Goal: Participate in discussion

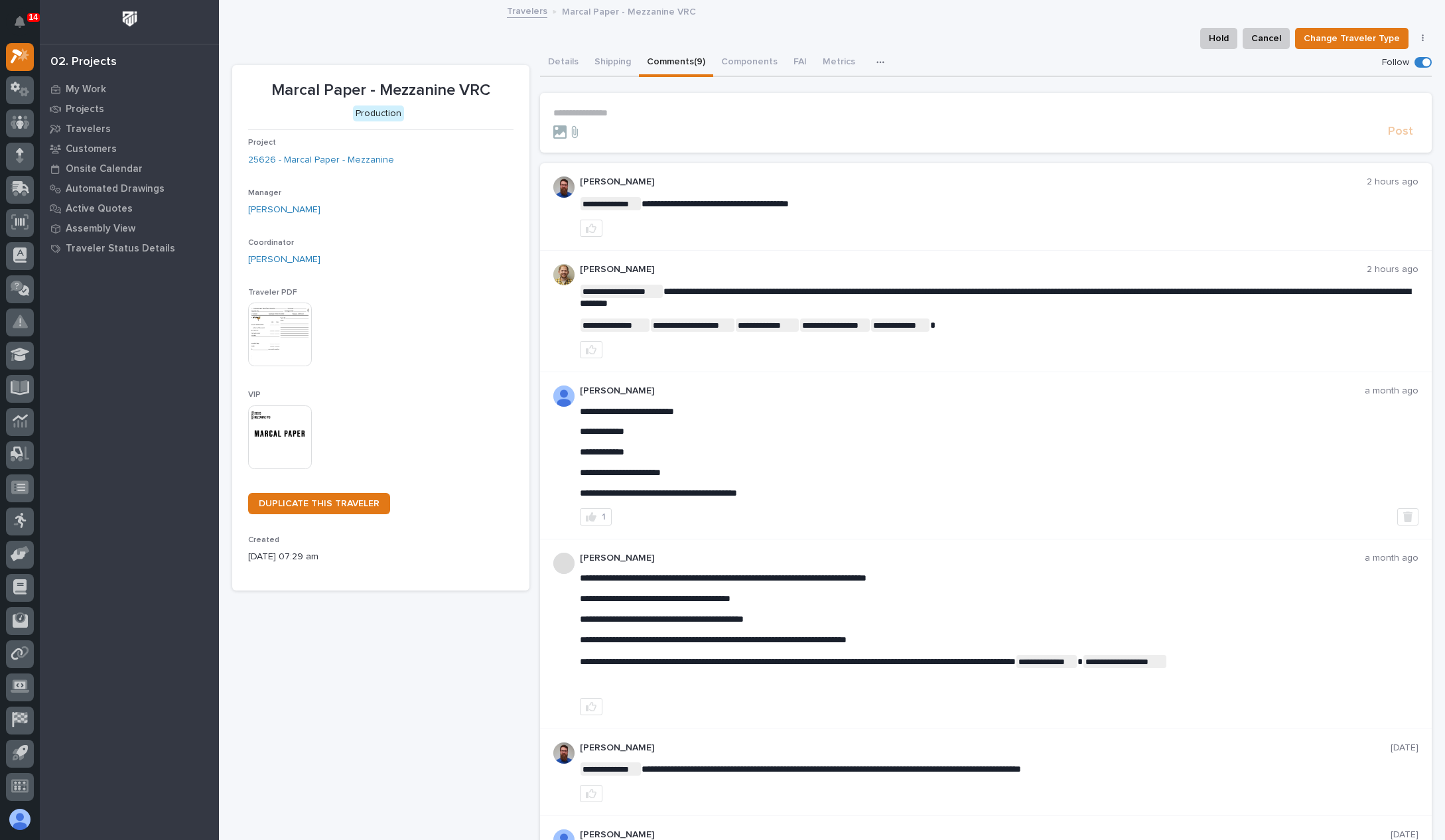
click at [624, 109] on p "**********" at bounding box center [986, 113] width 865 height 12
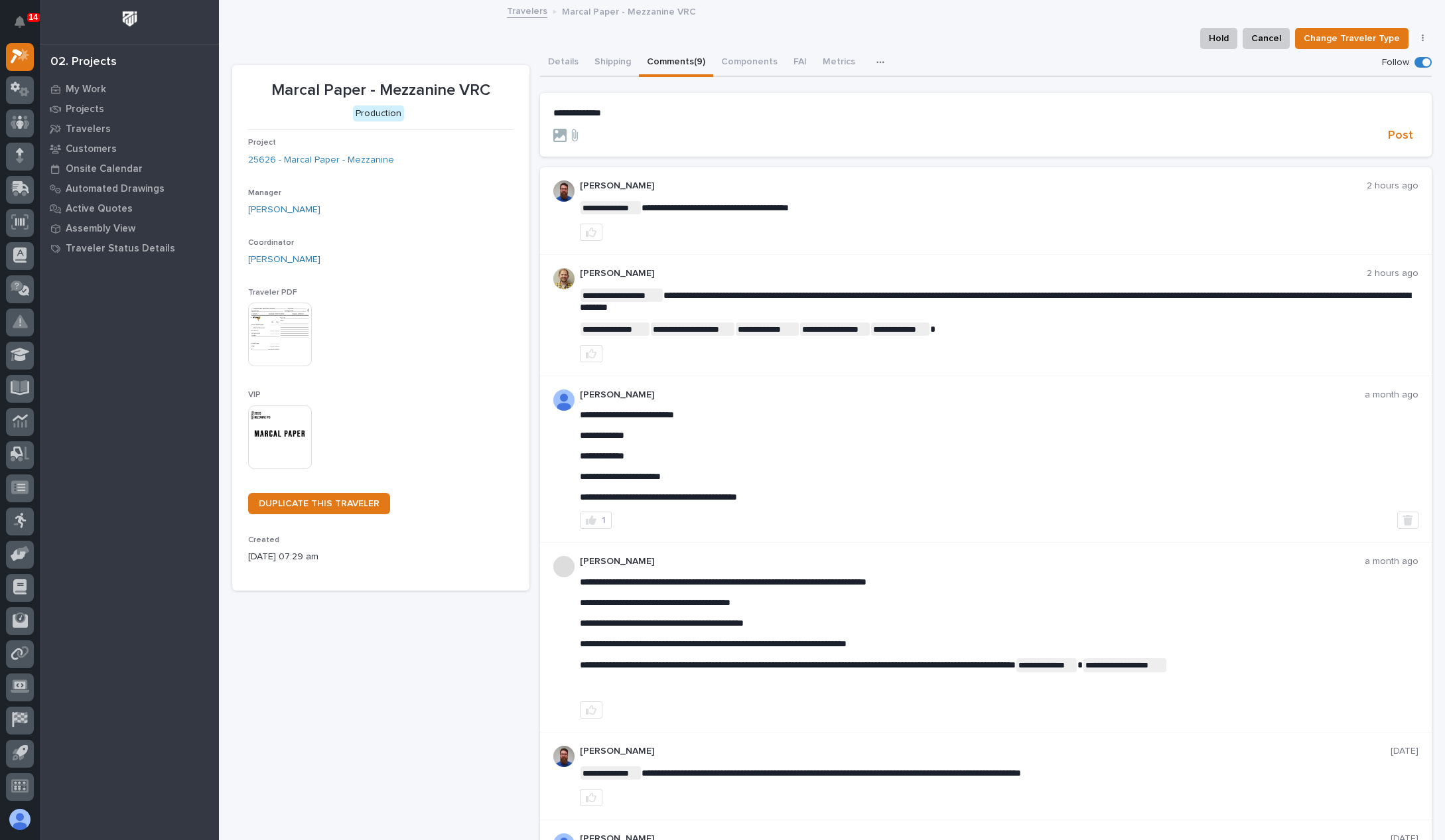
click at [647, 115] on p "**********" at bounding box center [986, 113] width 865 height 12
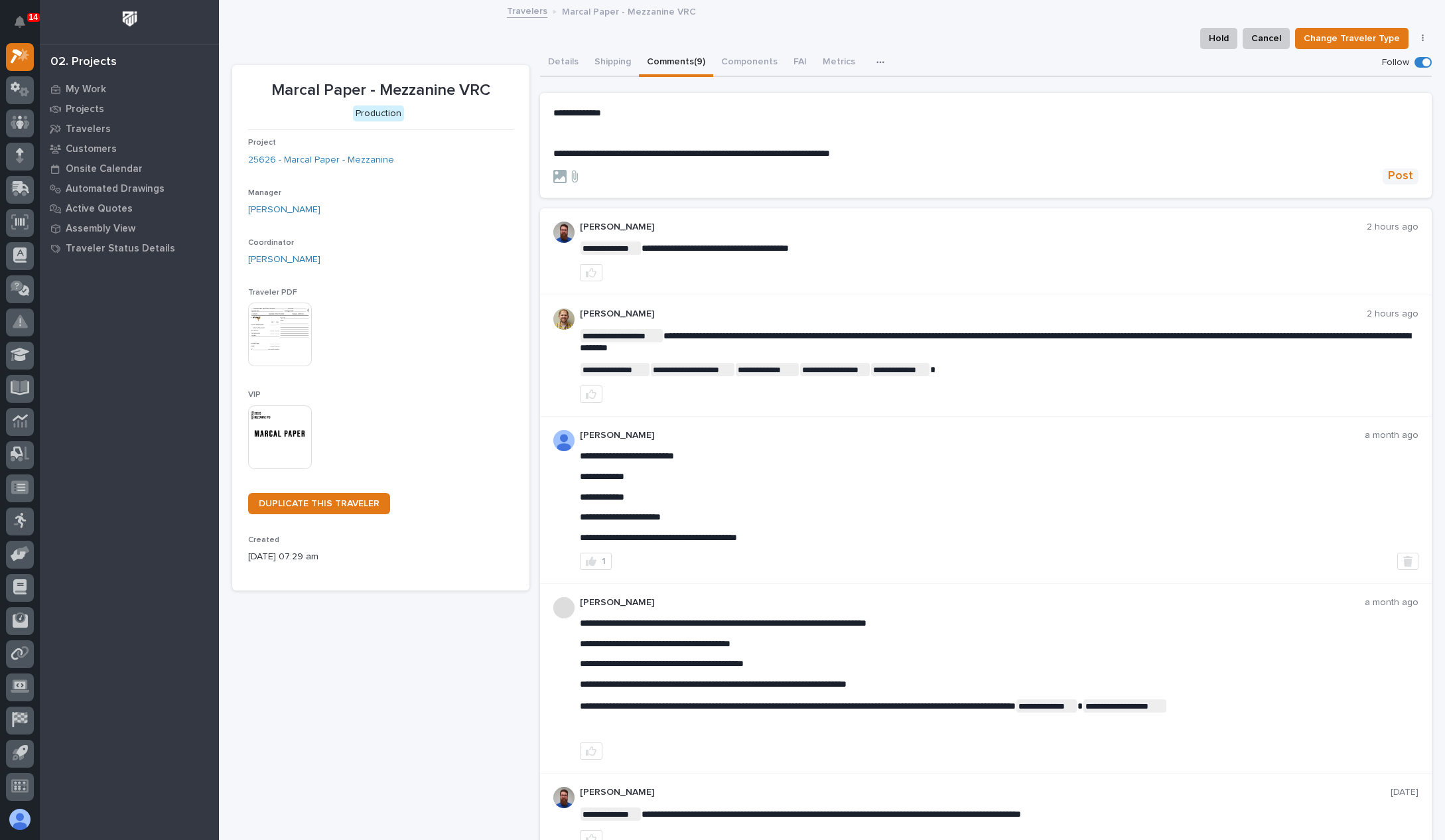
click at [1394, 172] on span "Post" at bounding box center [1400, 176] width 25 height 15
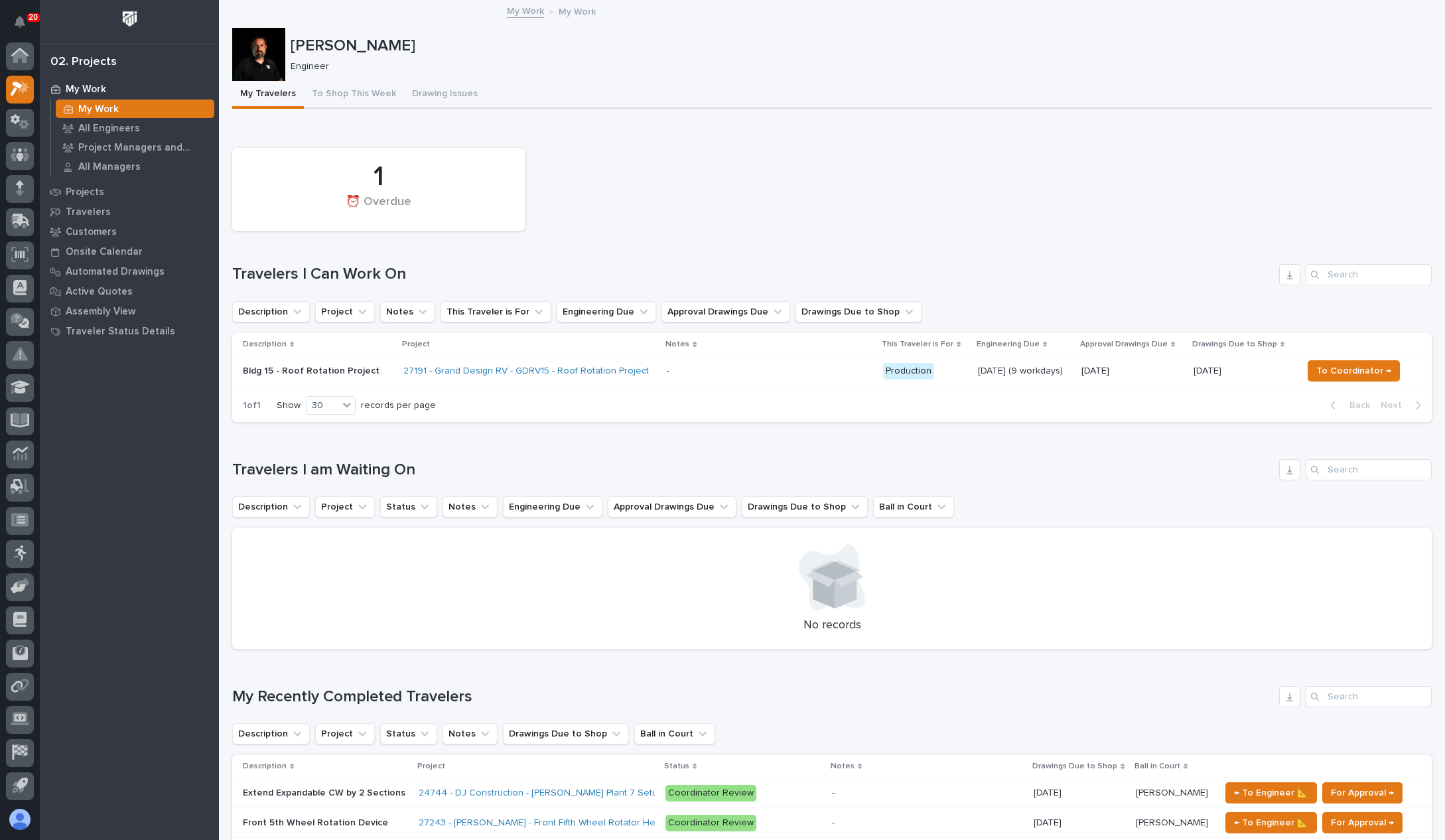
scroll to position [33, 0]
